Goal: Task Accomplishment & Management: Use online tool/utility

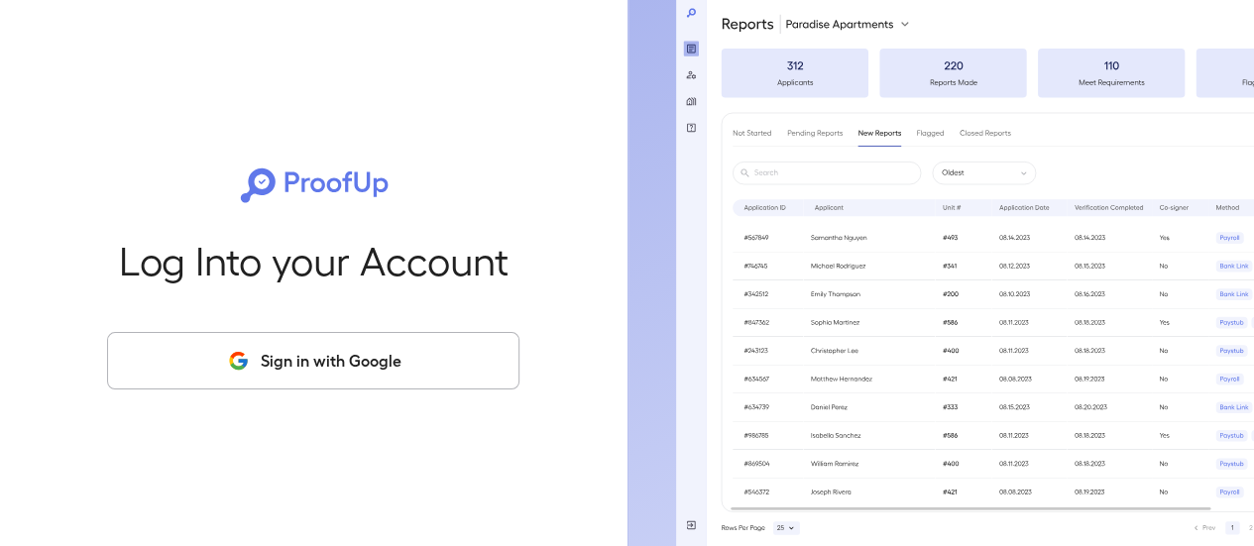
click at [354, 374] on button "Sign in with Google" at bounding box center [313, 360] width 412 height 57
